Goal: Find specific page/section: Locate a particular part of the current website

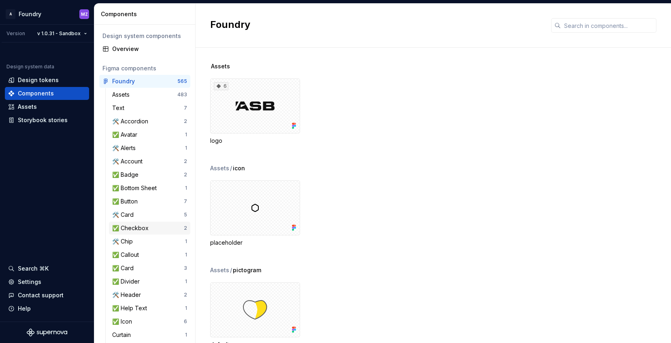
click at [159, 229] on div "✅ Checkbox" at bounding box center [148, 228] width 72 height 8
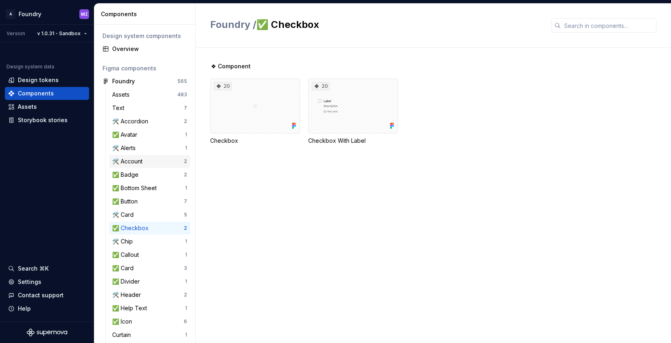
click at [152, 162] on div "🛠️ Account" at bounding box center [148, 162] width 72 height 8
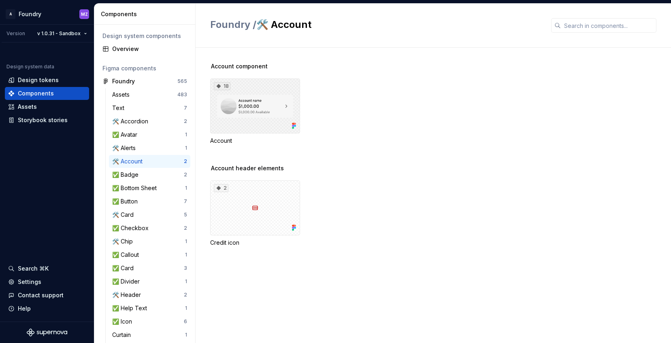
click at [277, 81] on div "18" at bounding box center [255, 106] width 90 height 55
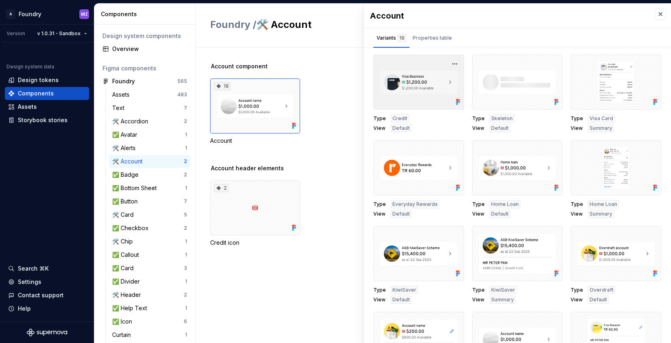
click at [422, 86] on div at bounding box center [418, 82] width 91 height 55
click at [420, 78] on div at bounding box center [418, 82] width 91 height 55
click at [453, 65] on button "button" at bounding box center [454, 63] width 11 height 11
click at [433, 82] on div "Open in [GEOGRAPHIC_DATA]" at bounding box center [428, 88] width 53 height 24
